Goal: Navigation & Orientation: Go to known website

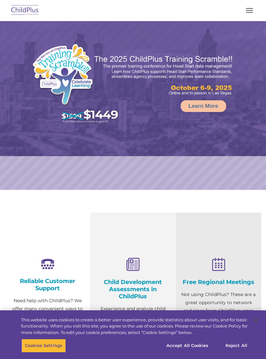
select select "MEDIUM"
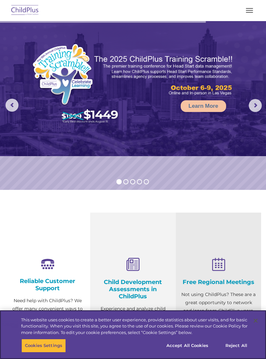
click at [50, 342] on button "Cookies Settings" at bounding box center [43, 346] width 45 height 14
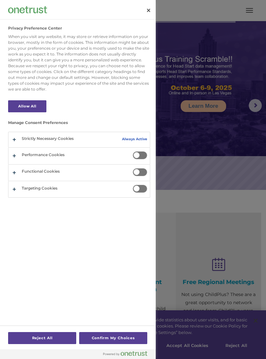
click at [230, 320] on div at bounding box center [133, 179] width 266 height 359
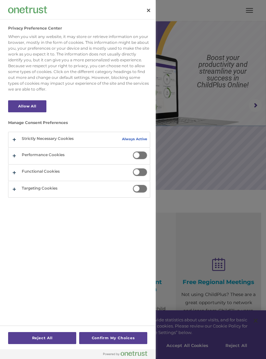
click at [211, 288] on div at bounding box center [133, 179] width 266 height 359
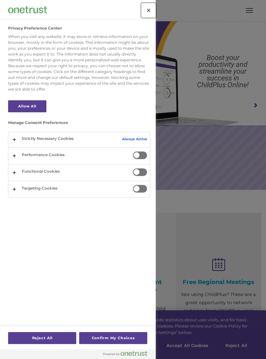
click at [149, 8] on button "Close" at bounding box center [149, 10] width 14 height 14
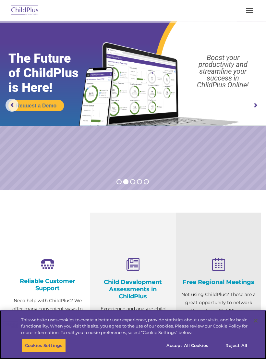
click at [196, 342] on button "Accept All Cookies" at bounding box center [187, 346] width 49 height 14
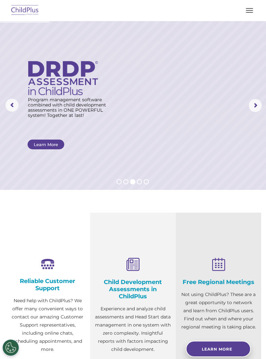
click at [28, 57] on rs-layer at bounding box center [133, 105] width 266 height 169
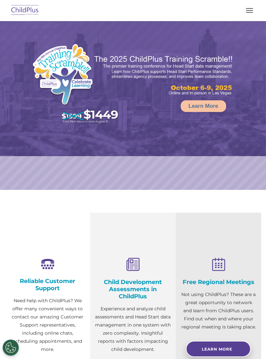
select select "MEDIUM"
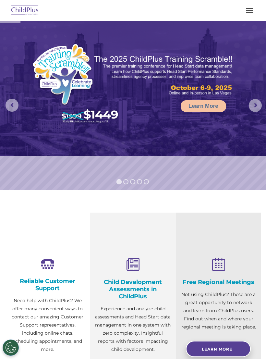
click at [258, 4] on div "Download Support | Schedule A Demo  MENU MENU Software ChildPlus: The original…" at bounding box center [132, 11] width 253 height 16
click at [248, 12] on button "button" at bounding box center [250, 10] width 14 height 10
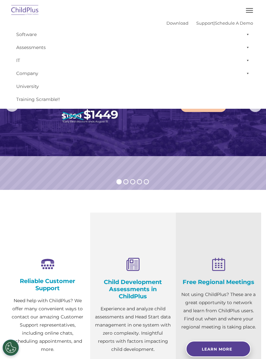
click at [176, 19] on div "Download Support | Schedule A Demo " at bounding box center [210, 23] width 87 height 10
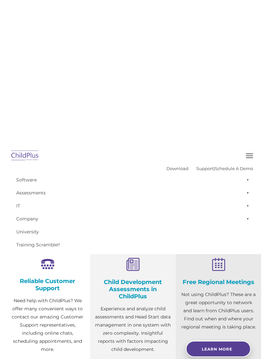
scroll to position [146, 0]
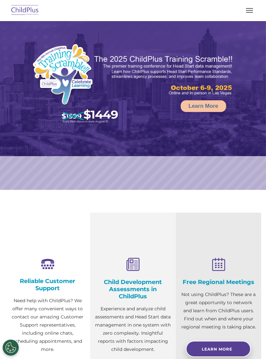
select select "MEDIUM"
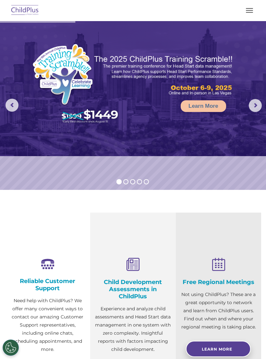
click at [255, 12] on button "button" at bounding box center [250, 10] width 14 height 10
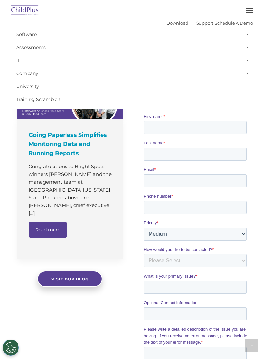
scroll to position [370, 0]
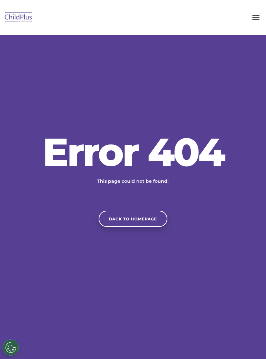
click at [261, 133] on div "Error 404 This page could not be found! Back to homepage" at bounding box center [133, 180] width 266 height 314
